Goal: Transaction & Acquisition: Purchase product/service

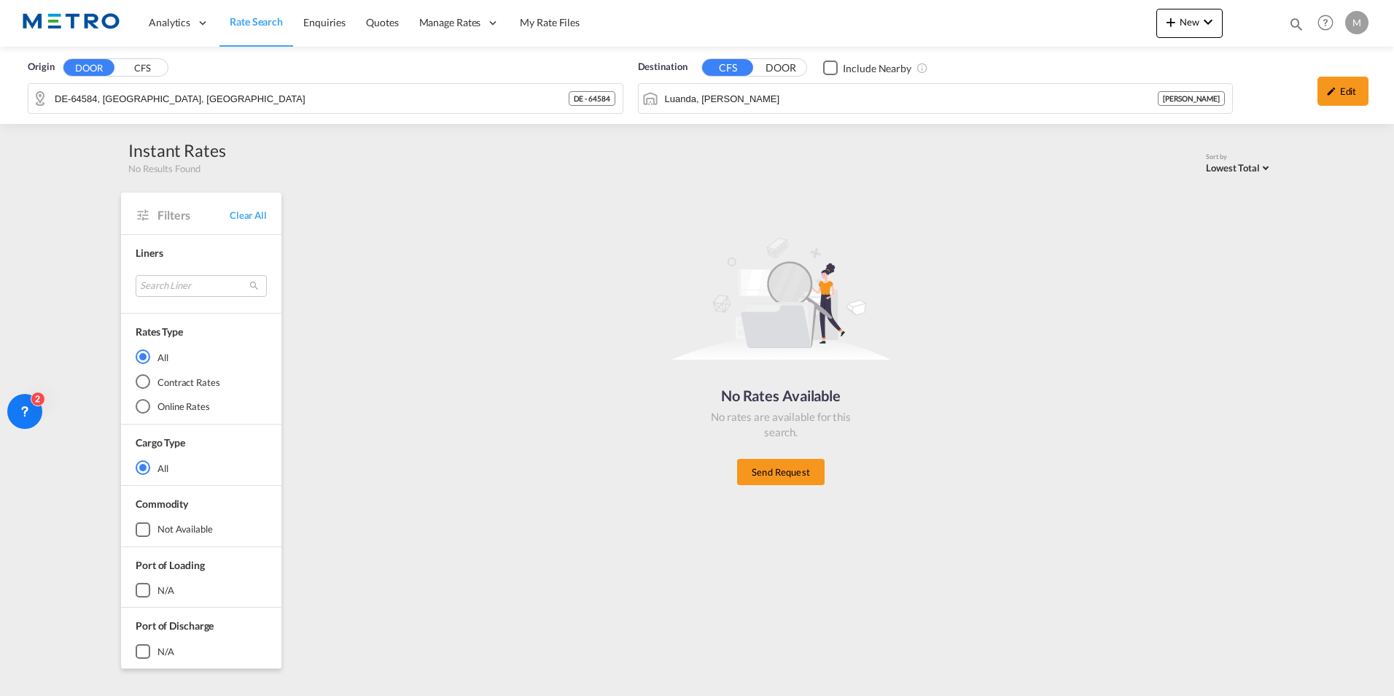
click at [223, 28] on link "Rate Search" at bounding box center [256, 22] width 74 height 47
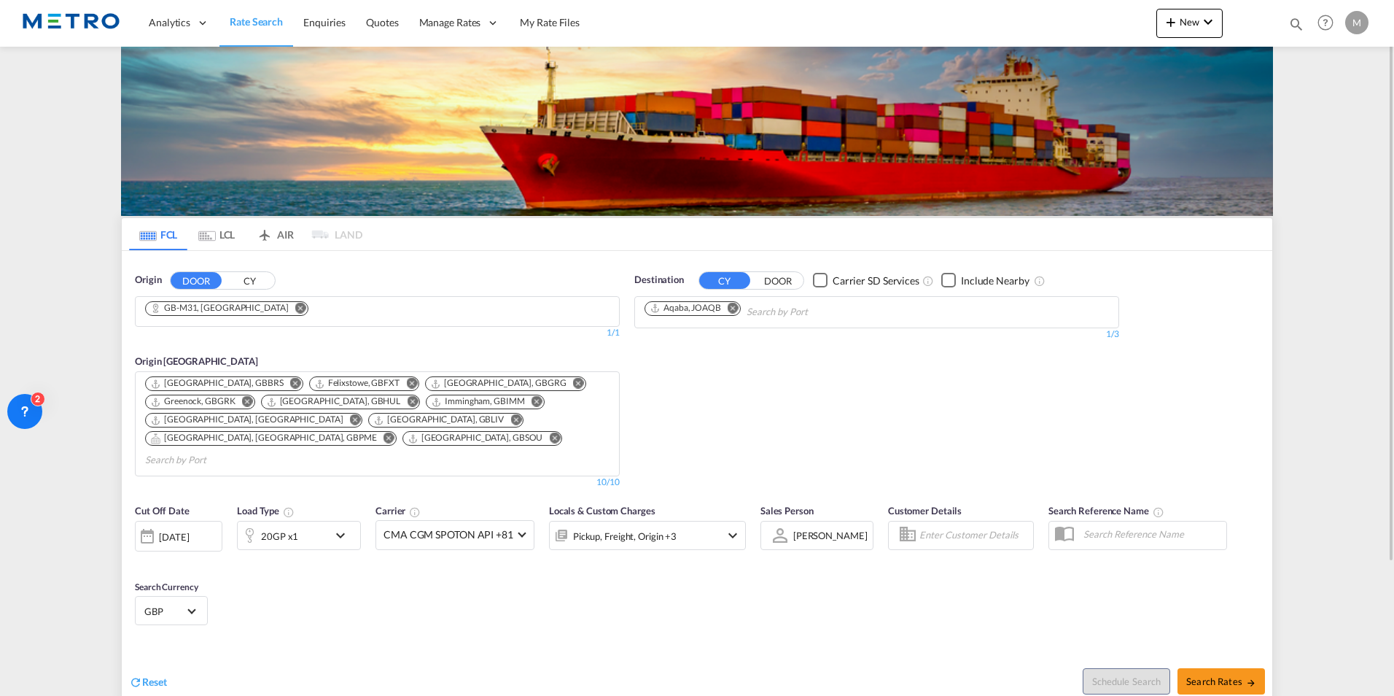
click at [162, 675] on span "Reset" at bounding box center [154, 681] width 25 height 12
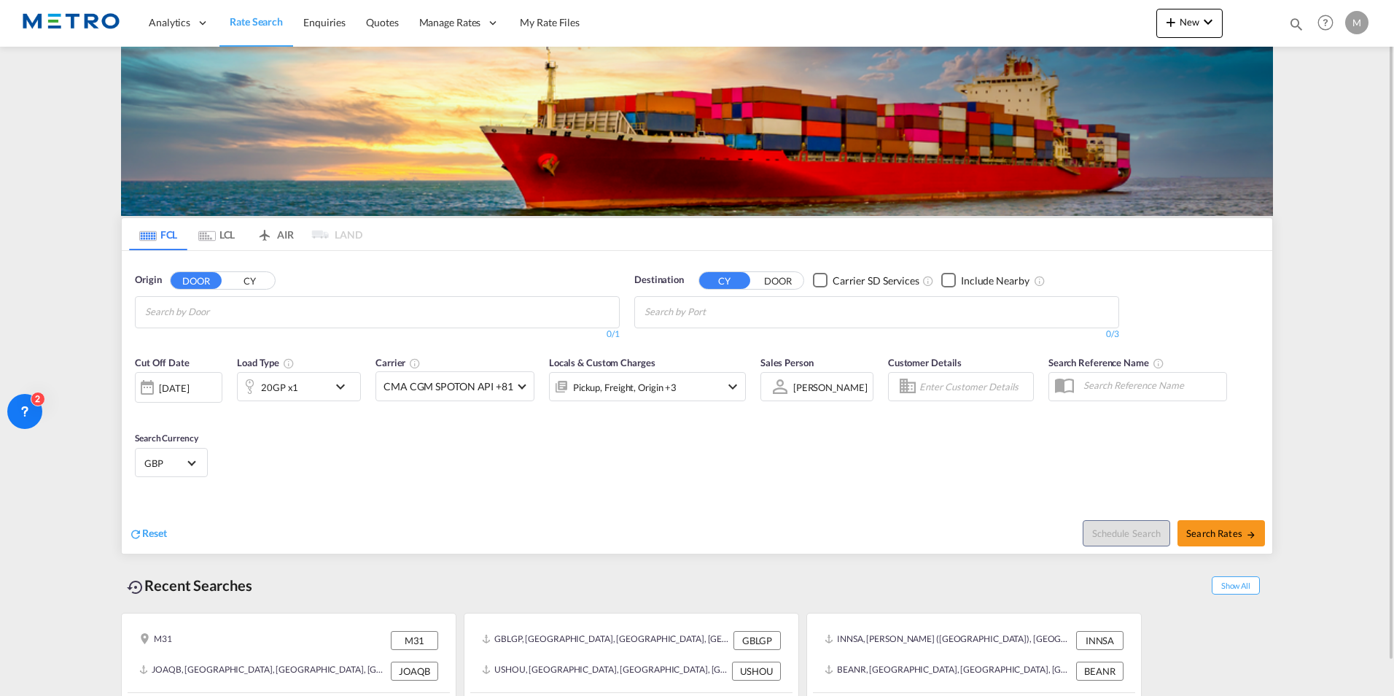
click at [252, 311] on input "Chips input." at bounding box center [214, 311] width 139 height 23
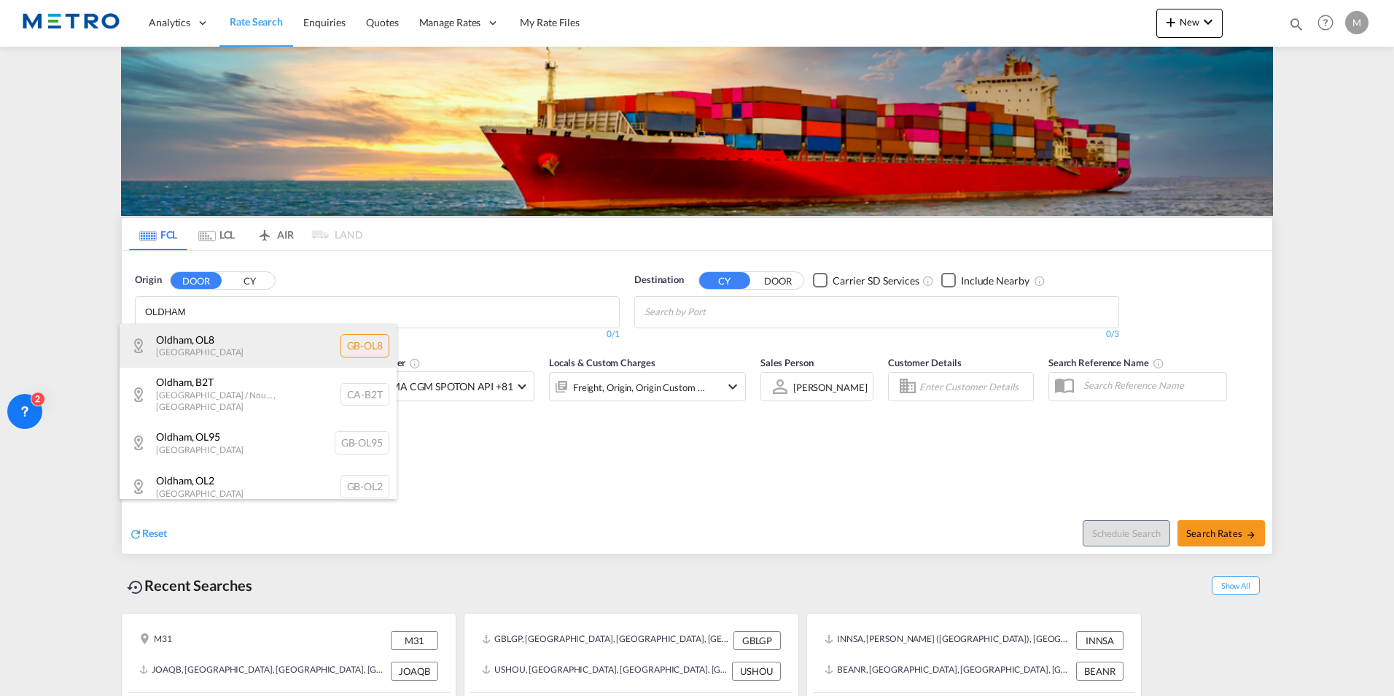
type input "OLDHAM"
click at [268, 348] on div "Oldham , OL8 [GEOGRAPHIC_DATA] [GEOGRAPHIC_DATA]-OL8" at bounding box center [258, 346] width 277 height 44
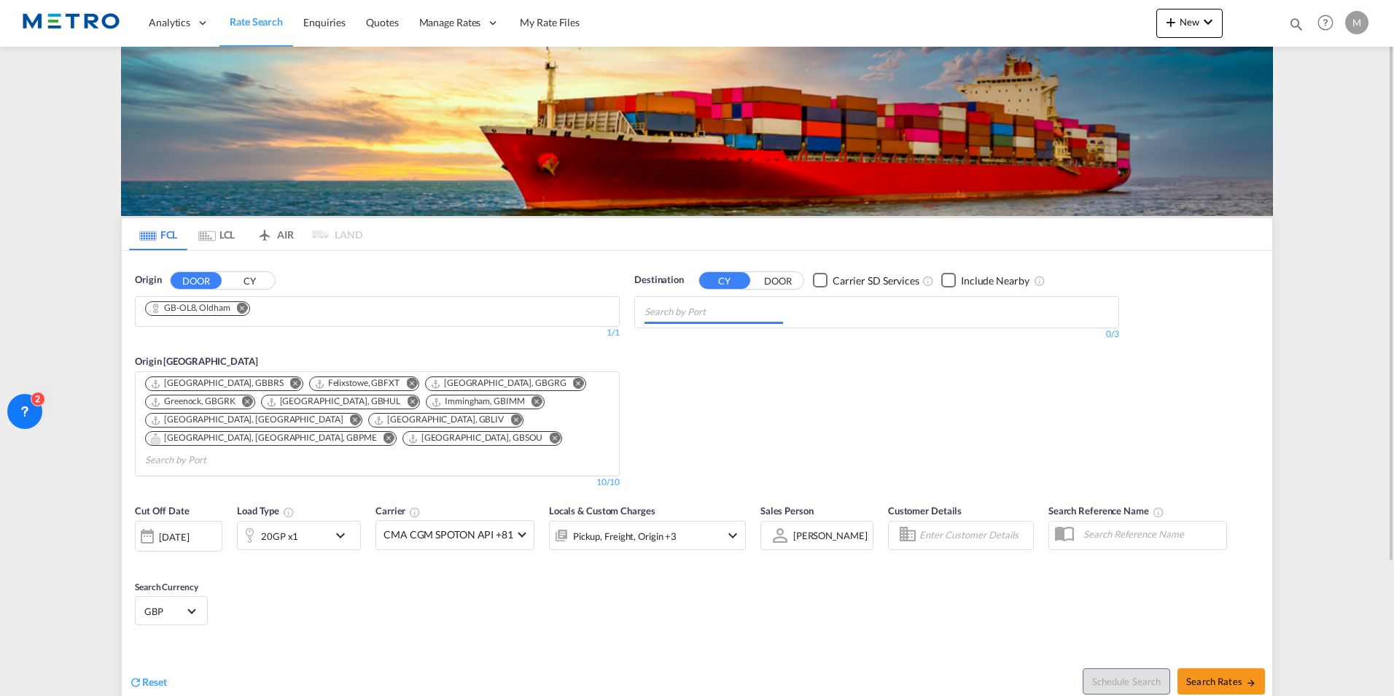
click at [766, 312] on input "Chips input." at bounding box center [714, 311] width 139 height 23
type input "B"
click at [767, 282] on button "DOOR" at bounding box center [777, 280] width 51 height 17
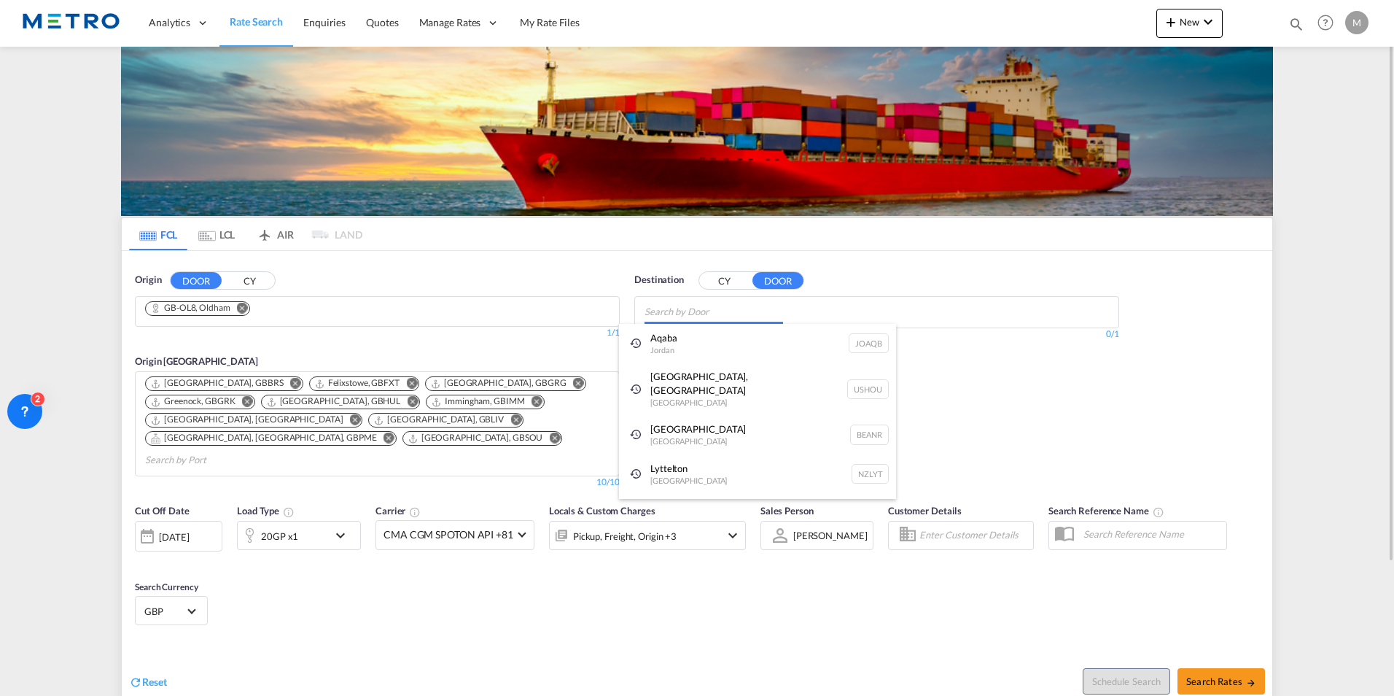
click at [748, 305] on body "Analytics Reports Dashboard Rate Search Enquiries Quotes" at bounding box center [697, 348] width 1394 height 696
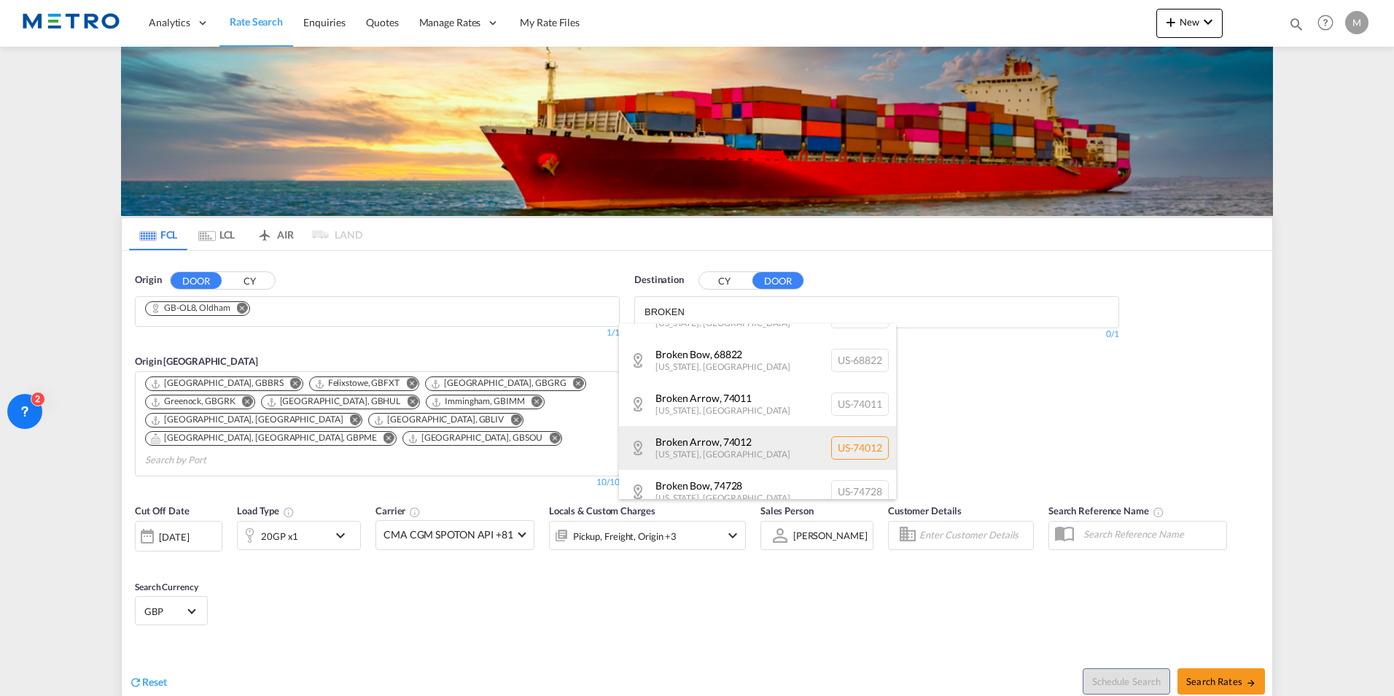
type input "BROKEN"
click at [766, 440] on div "Broken Arrow , 74012 [US_STATE] , [GEOGRAPHIC_DATA] [GEOGRAPHIC_DATA]-74012" at bounding box center [757, 448] width 277 height 44
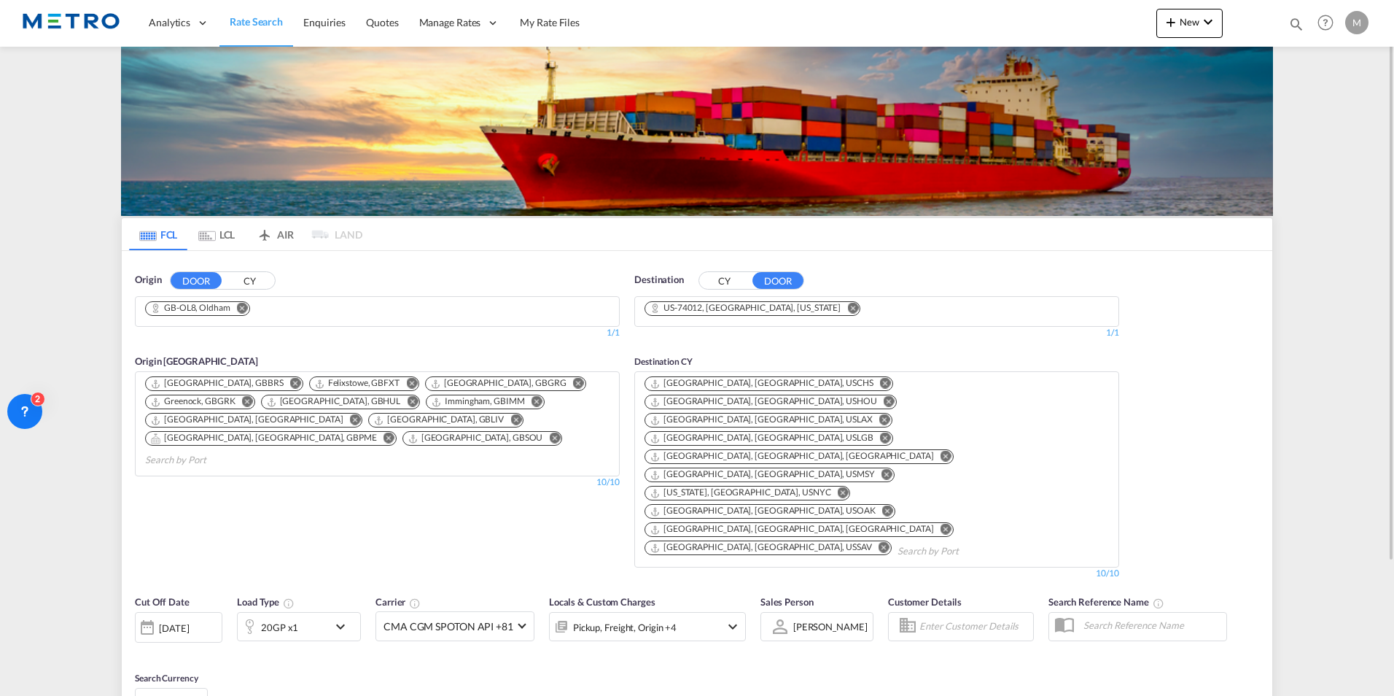
scroll to position [146, 0]
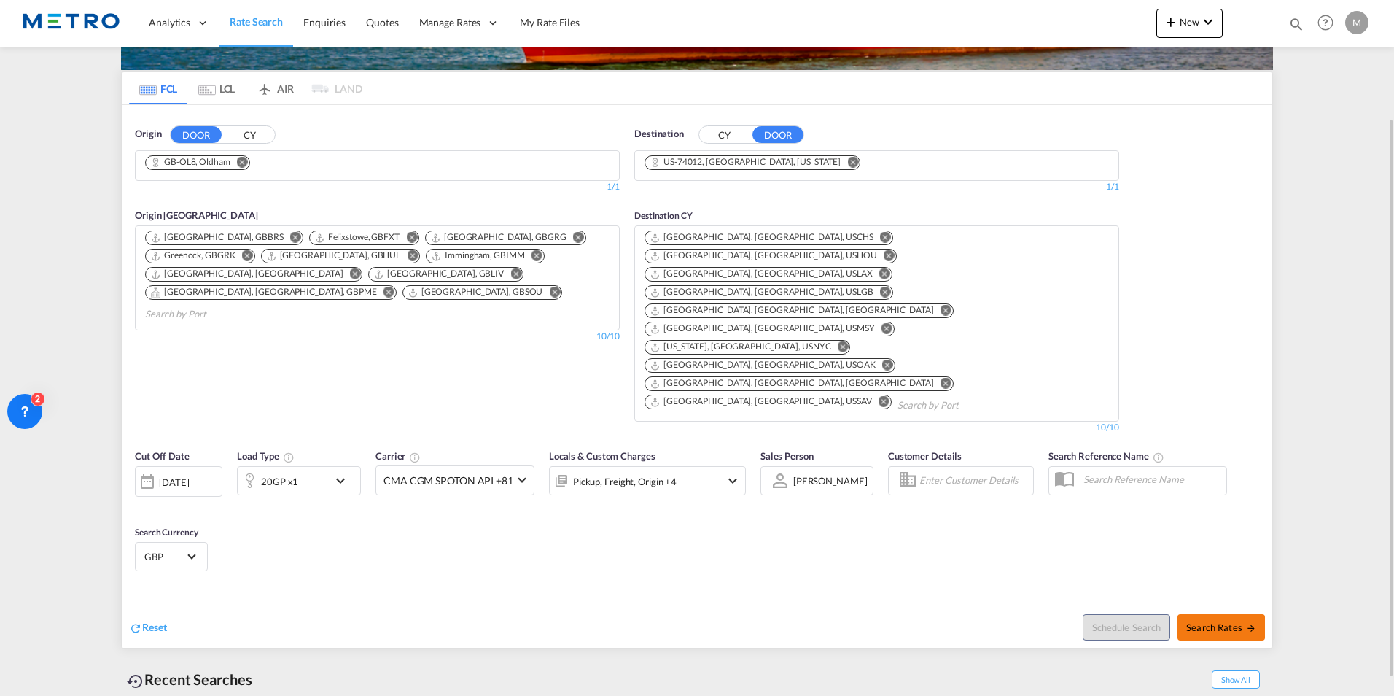
click at [1222, 621] on span "Search Rates" at bounding box center [1221, 627] width 70 height 12
type input "OL8 to 74012 / [DATE]"
